Goal: Task Accomplishment & Management: Use online tool/utility

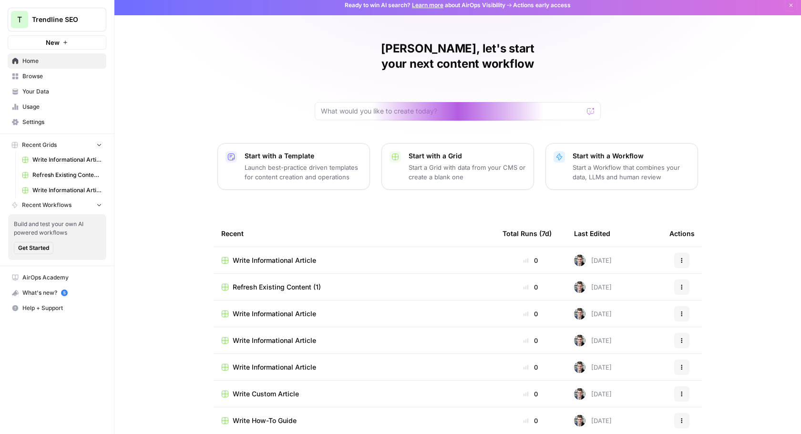
click at [34, 127] on link "Settings" at bounding box center [57, 121] width 99 height 15
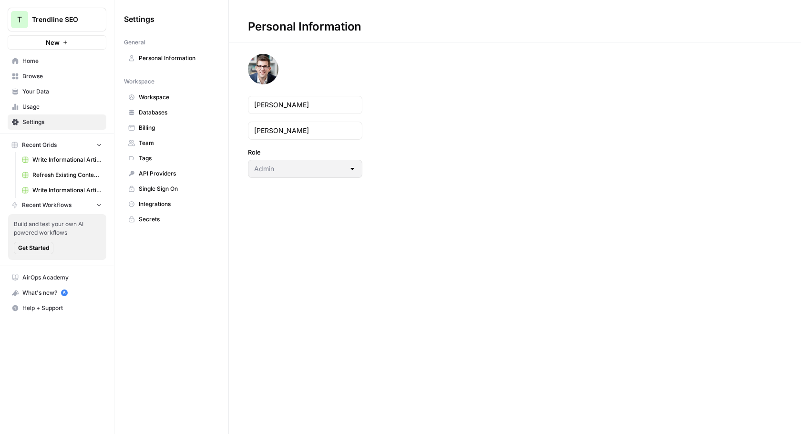
click at [171, 175] on span "API Providers" at bounding box center [177, 173] width 76 height 9
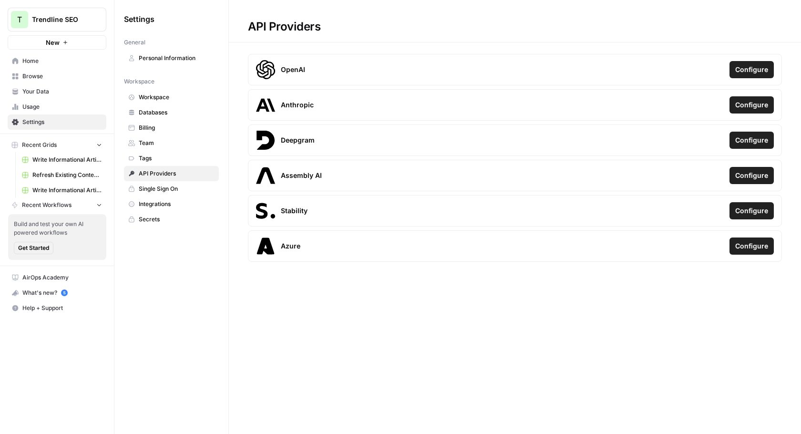
click at [320, 307] on div "API Providers OpenAI Configure Anthropic Configure Deepgram Configure Assembly …" at bounding box center [515, 217] width 572 height 434
click at [189, 201] on span "Integrations" at bounding box center [177, 204] width 76 height 9
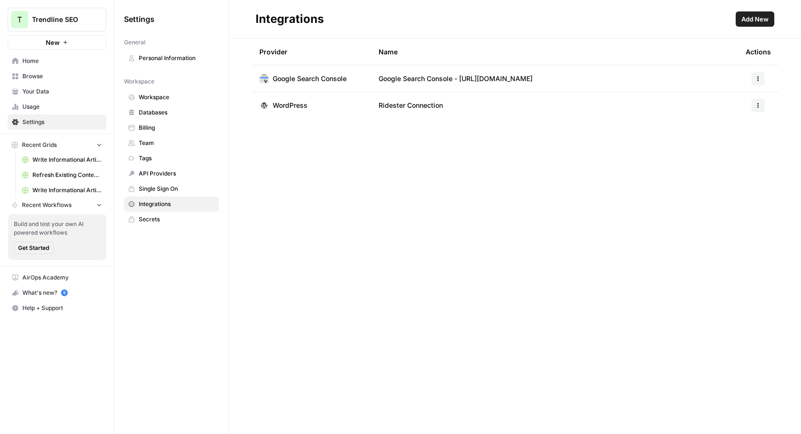
click at [160, 114] on span "Databases" at bounding box center [177, 112] width 76 height 9
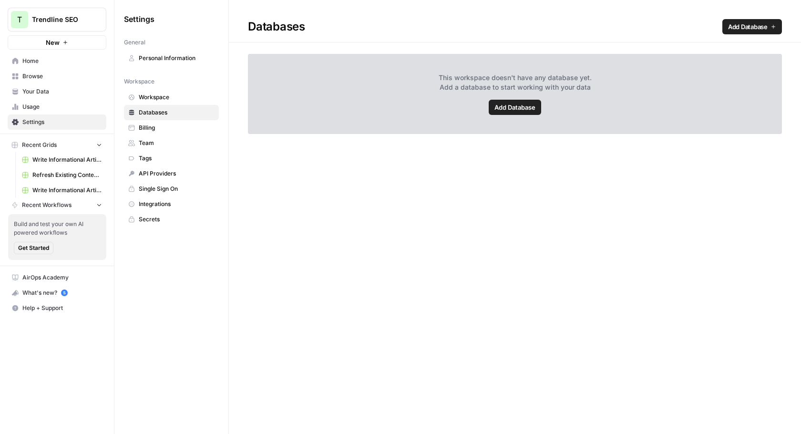
click at [158, 128] on span "Billing" at bounding box center [177, 127] width 76 height 9
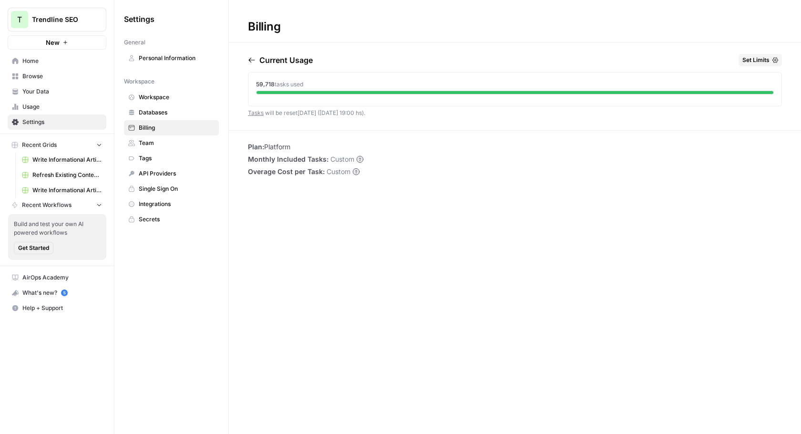
click at [343, 248] on div "Billing Current Usage Set Limits 59,718 tasks used Tasks will be reset [DATE] (…" at bounding box center [515, 217] width 572 height 434
click at [49, 104] on span "Usage" at bounding box center [62, 106] width 80 height 9
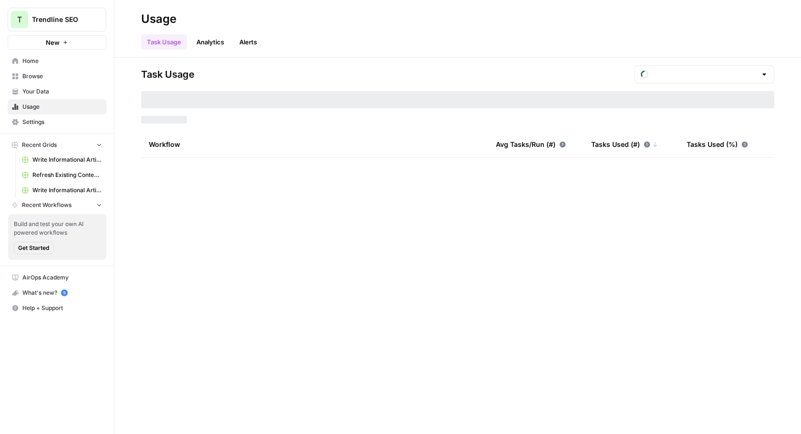
type input "August Tasks"
click at [41, 123] on span "Settings" at bounding box center [62, 122] width 80 height 9
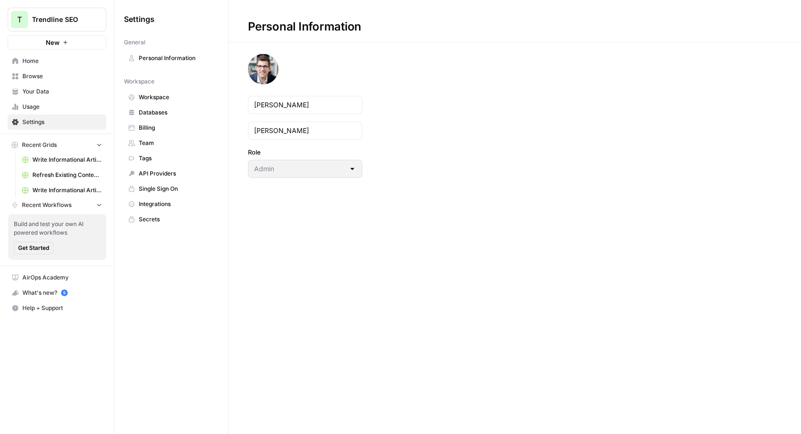
click at [76, 42] on button "New" at bounding box center [57, 42] width 99 height 14
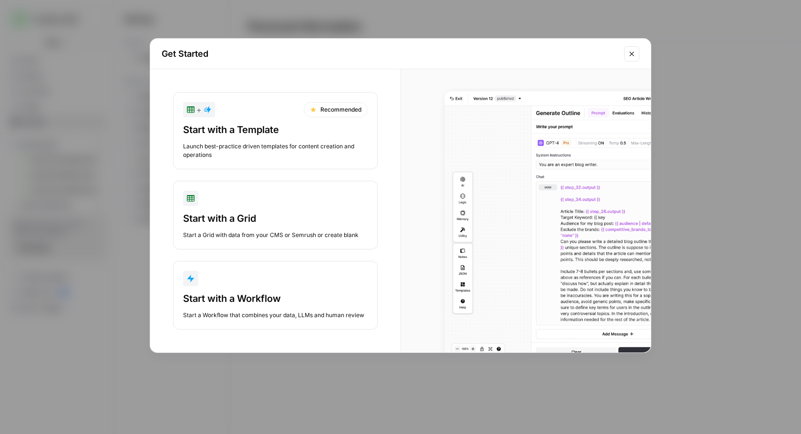
click at [313, 282] on div "button" at bounding box center [275, 278] width 184 height 15
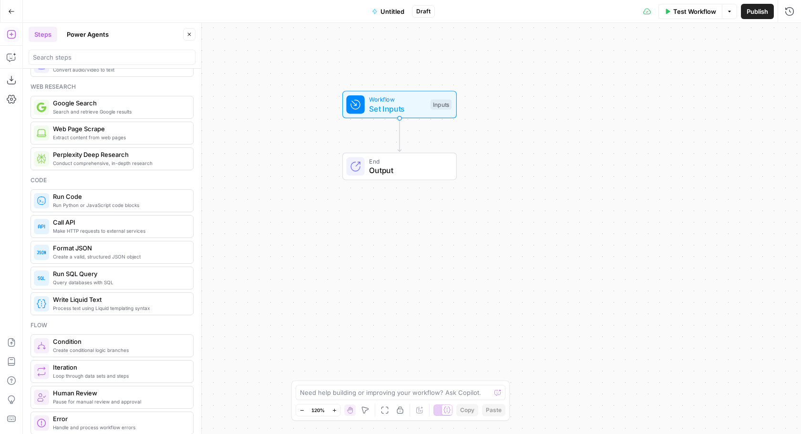
scroll to position [65, 0]
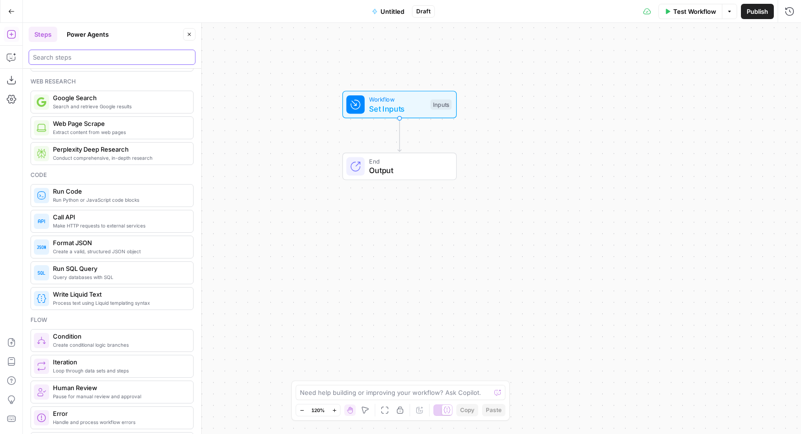
click at [77, 57] on input "search" at bounding box center [112, 57] width 158 height 10
click at [80, 29] on button "Power Agents" at bounding box center [87, 34] width 53 height 15
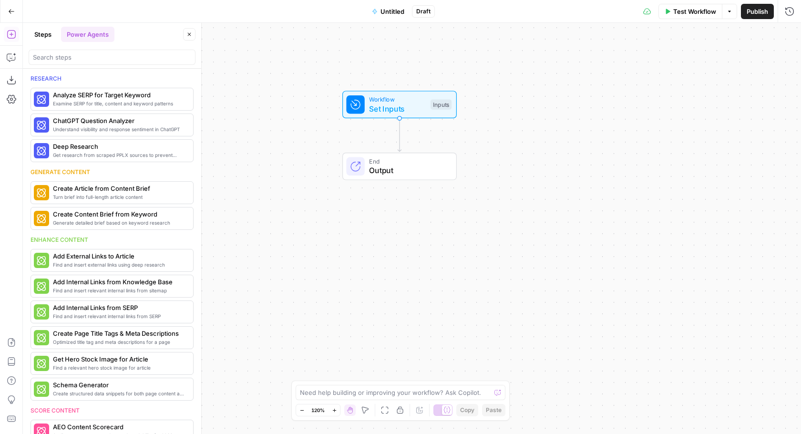
click at [98, 14] on div "Go Back Untitled Draft Test Workflow Options Publish Run History" at bounding box center [400, 11] width 801 height 22
click at [159, 98] on span "More Info" at bounding box center [164, 99] width 26 height 9
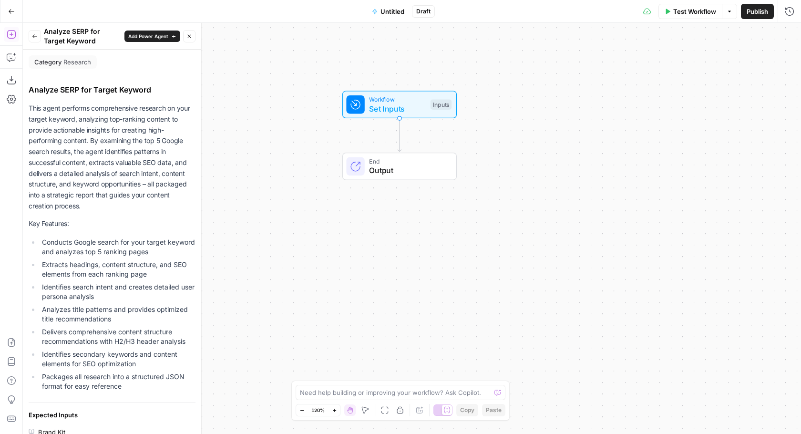
scroll to position [242, 0]
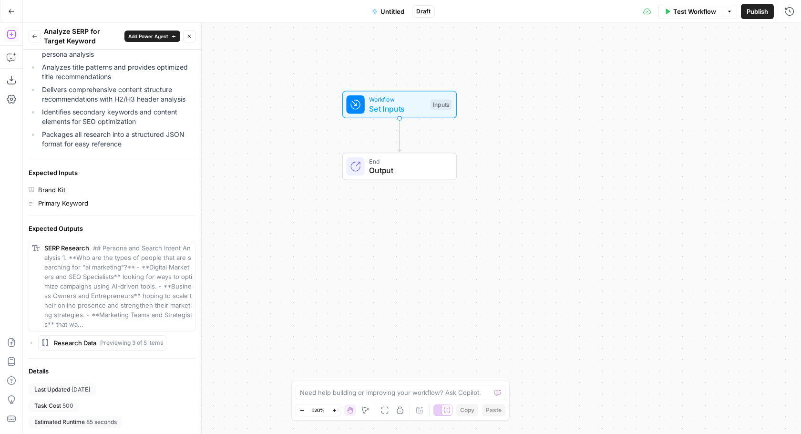
click at [29, 341] on icon "button" at bounding box center [32, 343] width 6 height 6
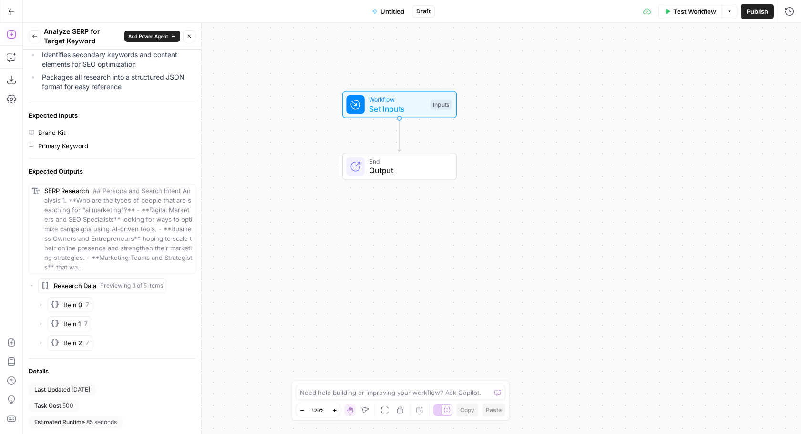
click at [47, 303] on div "Item 0 7" at bounding box center [116, 304] width 157 height 15
click at [43, 302] on icon "button" at bounding box center [41, 305] width 6 height 6
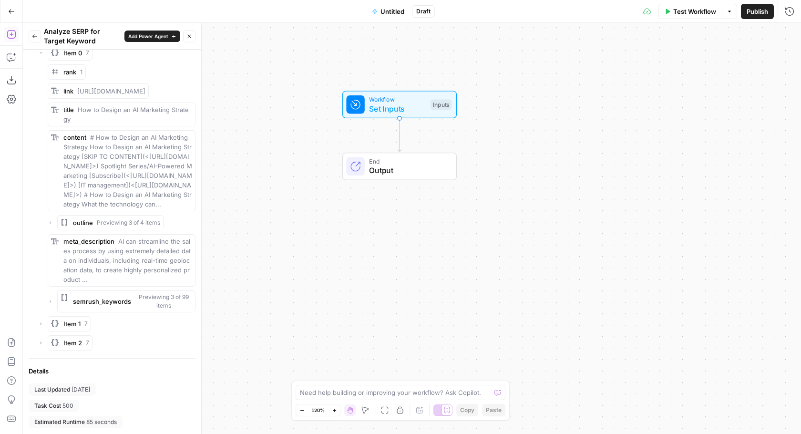
scroll to position [579, 0]
click at [51, 223] on icon "button" at bounding box center [50, 222] width 1 height 3
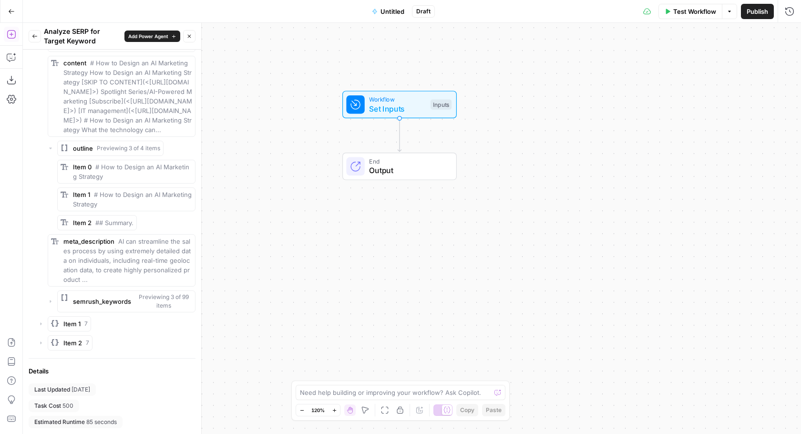
scroll to position [636, 0]
click at [99, 208] on span "# How to Design an AI Marketing Strategy" at bounding box center [132, 199] width 119 height 17
click at [50, 303] on icon "button" at bounding box center [51, 301] width 6 height 6
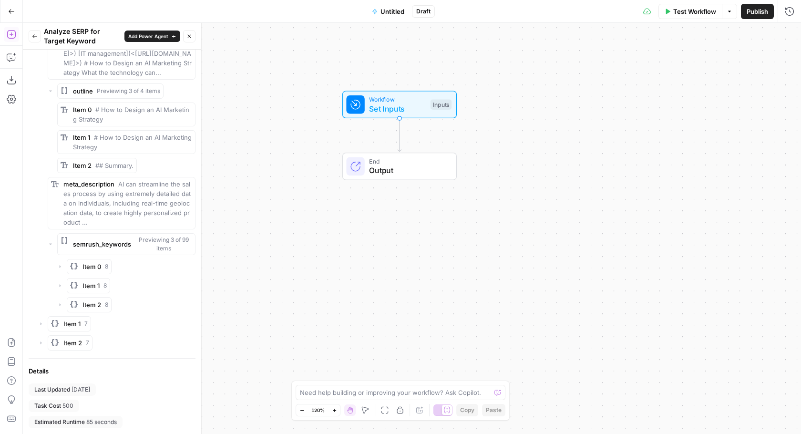
scroll to position [710, 0]
click at [66, 300] on div "Item 2 8" at bounding box center [126, 304] width 138 height 15
click at [62, 300] on div "Item 2 8" at bounding box center [126, 304] width 138 height 15
click at [61, 302] on div "Item 2 8" at bounding box center [126, 304] width 138 height 15
click at [61, 304] on icon "button" at bounding box center [60, 305] width 6 height 6
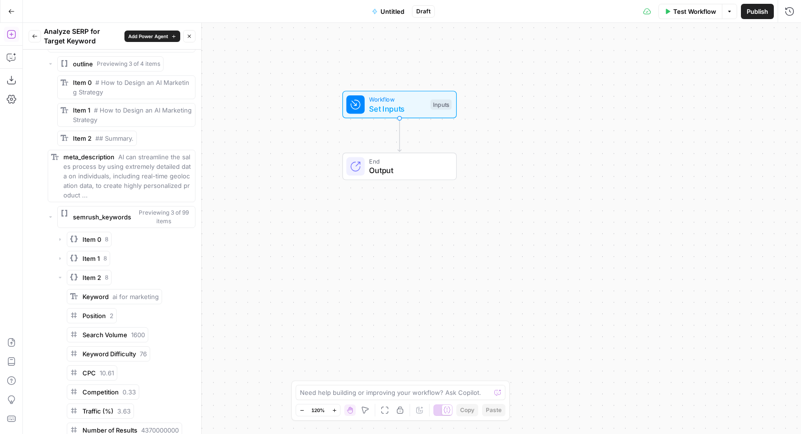
click at [61, 261] on icon "button" at bounding box center [60, 258] width 6 height 6
click at [61, 247] on div "Item 0 8" at bounding box center [126, 239] width 138 height 15
click at [65, 247] on div "Item 0 8" at bounding box center [126, 239] width 138 height 15
click at [63, 247] on div "Item 0 8" at bounding box center [126, 239] width 138 height 15
click at [60, 247] on div "Item 0 8" at bounding box center [126, 239] width 138 height 15
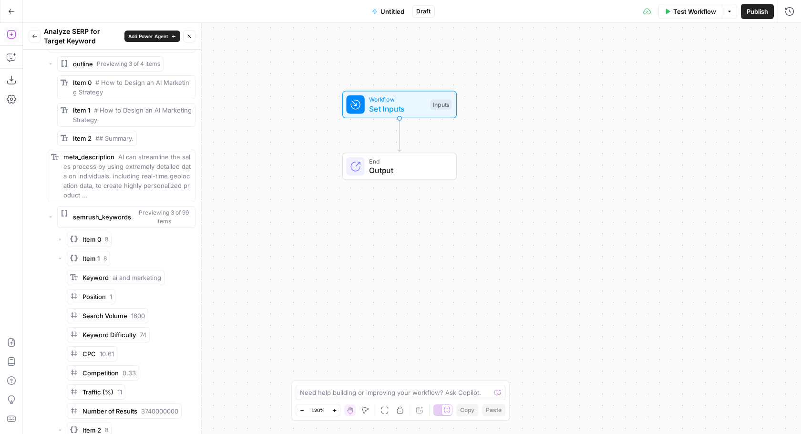
click at [60, 247] on div "Item 0 8" at bounding box center [126, 239] width 138 height 15
click at [60, 241] on icon "button" at bounding box center [60, 239] width 1 height 3
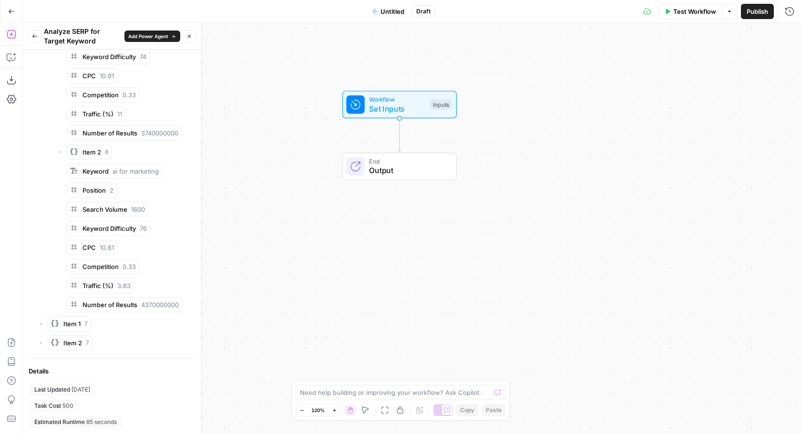
scroll to position [1151, 0]
click at [41, 344] on icon "button" at bounding box center [41, 342] width 1 height 3
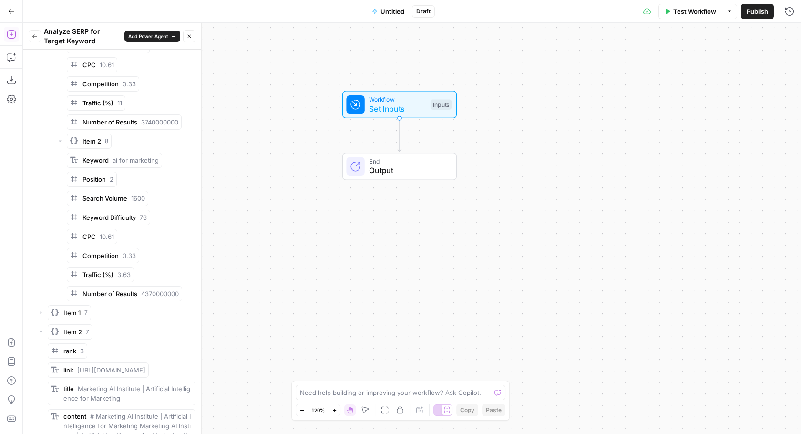
click at [41, 316] on icon "button" at bounding box center [41, 313] width 6 height 6
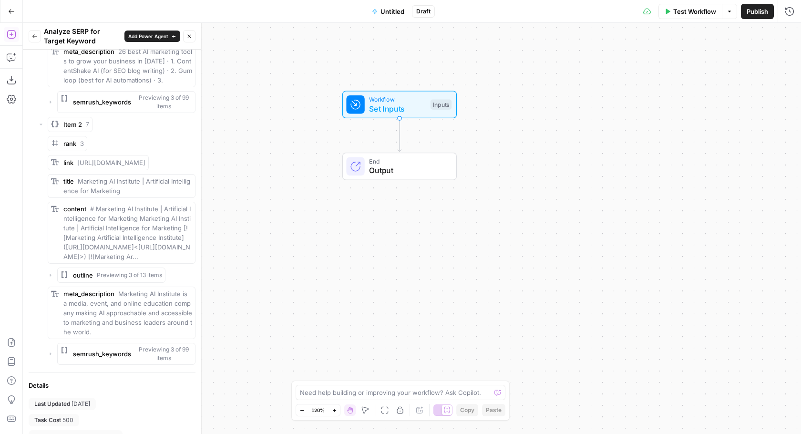
scroll to position [1708, 0]
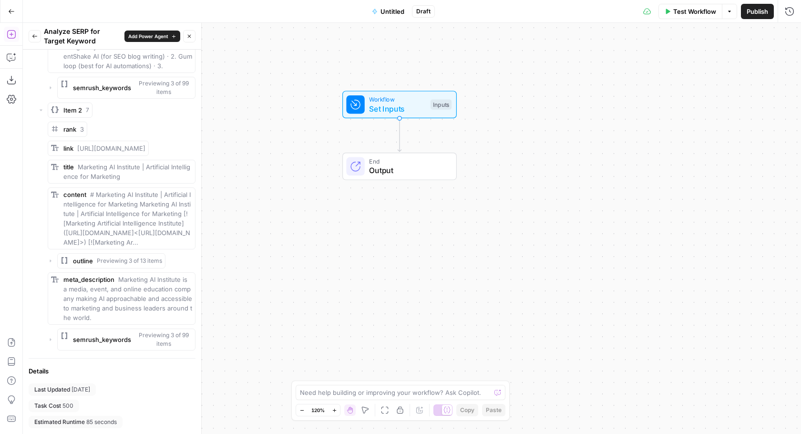
click at [51, 340] on icon "button" at bounding box center [51, 340] width 6 height 6
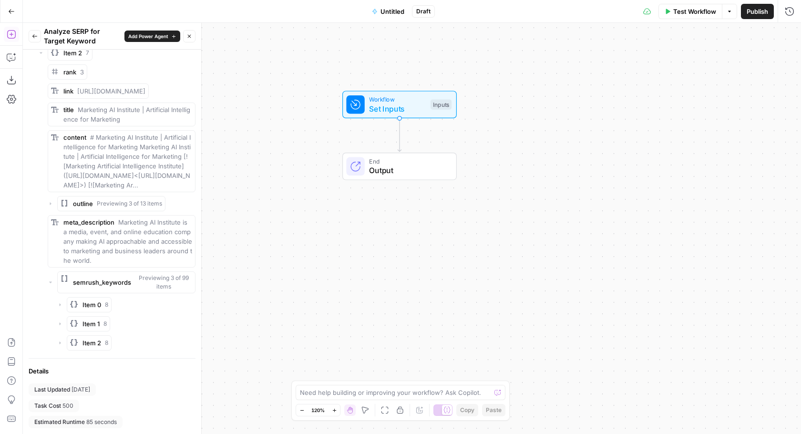
scroll to position [1766, 0]
click at [60, 343] on icon "button" at bounding box center [60, 342] width 1 height 3
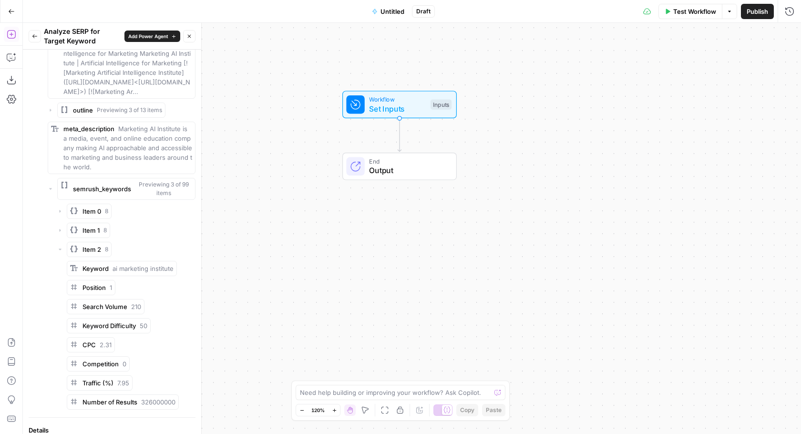
click at [60, 232] on icon "button" at bounding box center [60, 230] width 1 height 3
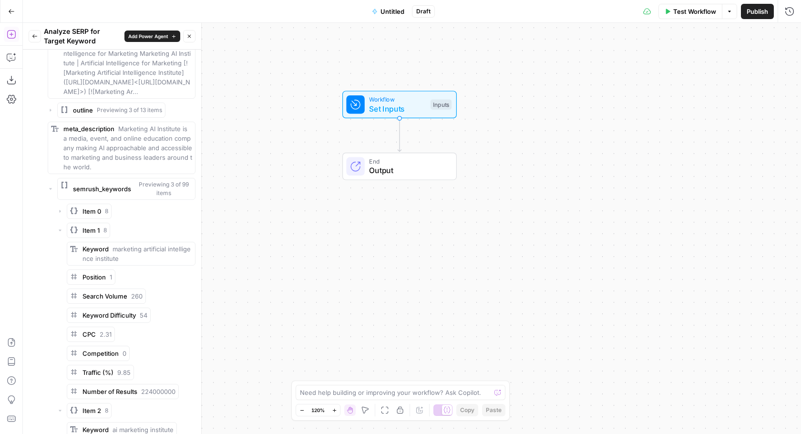
click at [61, 214] on icon "button" at bounding box center [60, 211] width 6 height 6
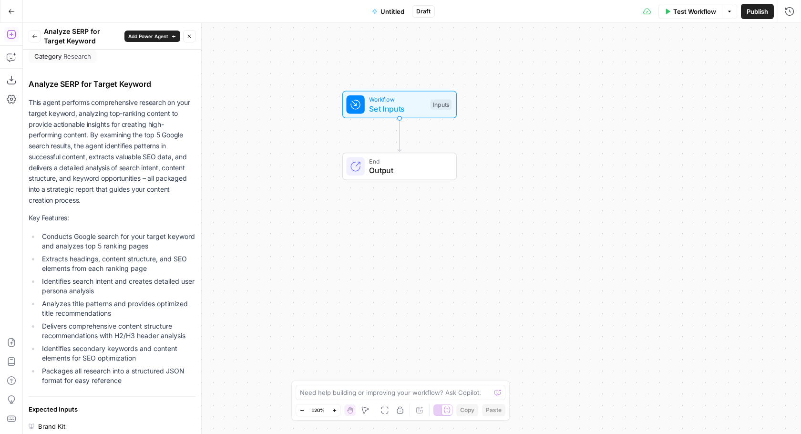
scroll to position [0, 0]
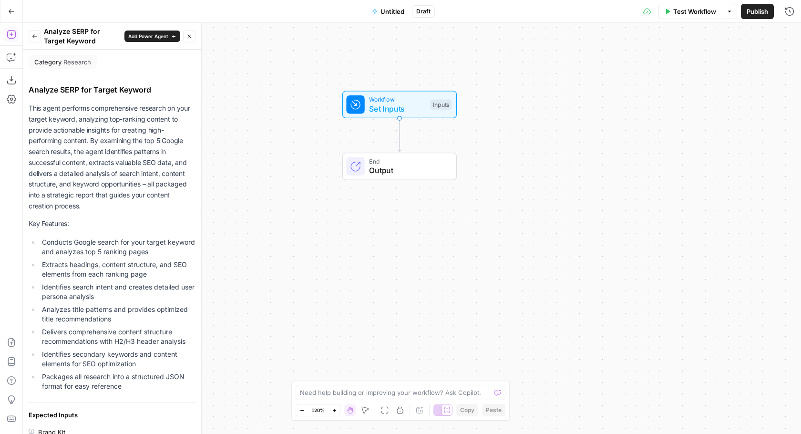
click at [144, 35] on span "Add Power Agent" at bounding box center [148, 36] width 40 height 8
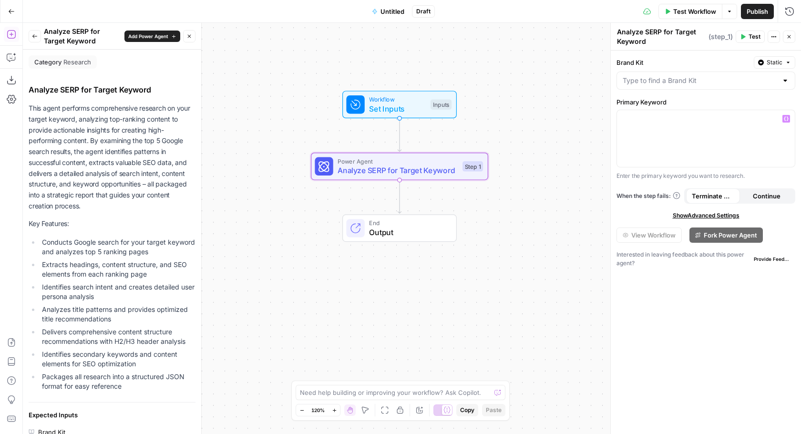
click at [755, 190] on button "Continue" at bounding box center [767, 195] width 54 height 15
click at [715, 193] on span "Terminate Workflow" at bounding box center [713, 196] width 42 height 10
click at [774, 34] on icon "button" at bounding box center [774, 37] width 6 height 6
click at [639, 118] on p at bounding box center [706, 119] width 166 height 10
click at [703, 214] on span "Show Advanced Settings" at bounding box center [706, 215] width 67 height 9
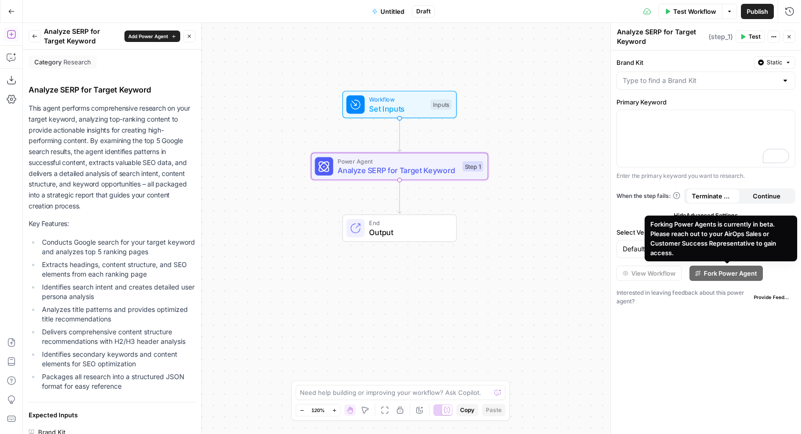
drag, startPoint x: 704, startPoint y: 257, endPoint x: 644, endPoint y: 221, distance: 69.7
click at [644, 221] on div "Forking Power Agents is currently in beta. Please reach out to your AirOps Sale…" at bounding box center [720, 238] width 153 height 46
click at [698, 300] on div "Interested in leaving feedback about this power agent? Provide Feedback" at bounding box center [705, 296] width 179 height 17
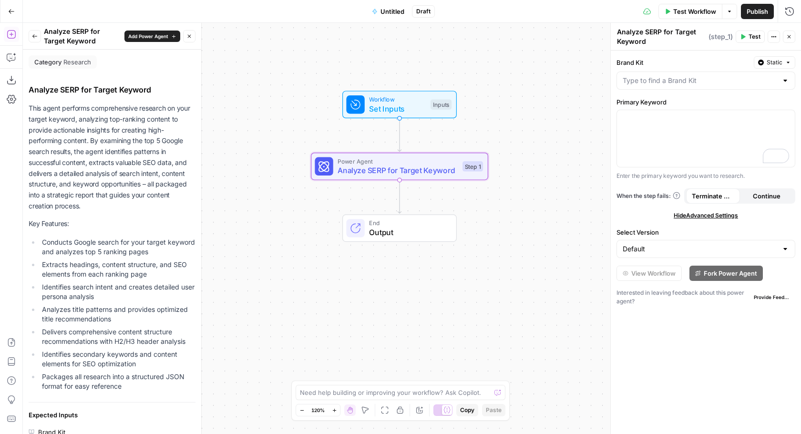
click at [771, 65] on span "Static" at bounding box center [774, 62] width 16 height 9
click at [740, 58] on label "Brand Kit" at bounding box center [682, 63] width 133 height 10
click at [740, 76] on input "Brand Kit" at bounding box center [700, 81] width 155 height 10
click at [772, 37] on icon "button" at bounding box center [774, 37] width 6 height 6
click at [686, 54] on div "Brand Kit Static Primary Keyword Enter the primary keyword you want to research…" at bounding box center [706, 242] width 190 height 383
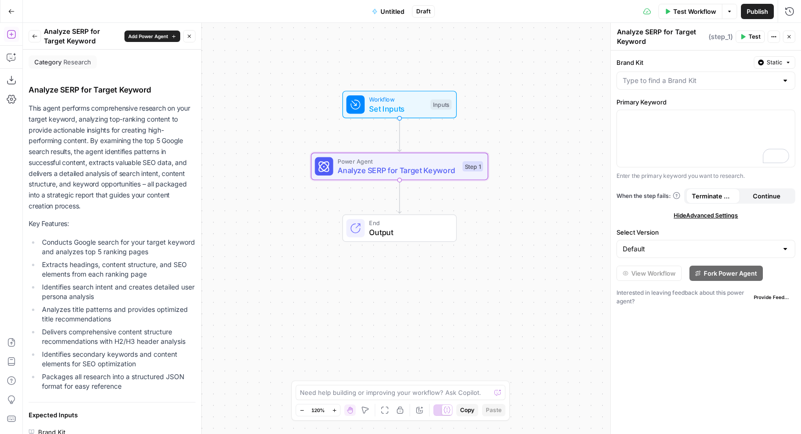
click at [722, 38] on span "( step_1 )" at bounding box center [720, 37] width 24 height 10
click at [11, 13] on icon "button" at bounding box center [11, 11] width 7 height 7
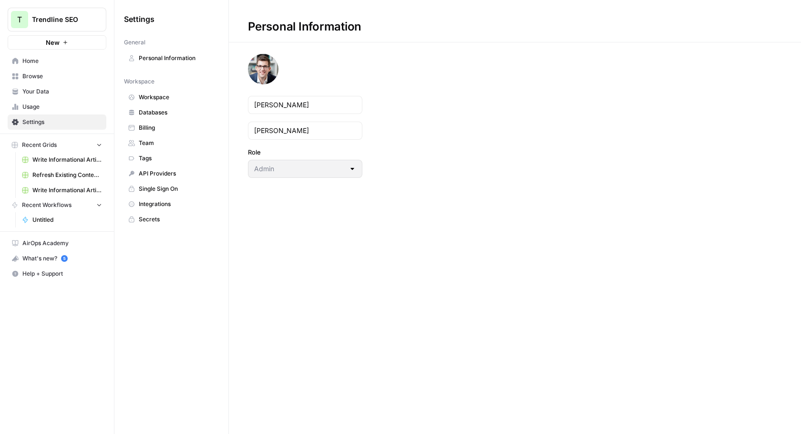
click at [63, 244] on span "AirOps Academy" at bounding box center [62, 243] width 80 height 9
